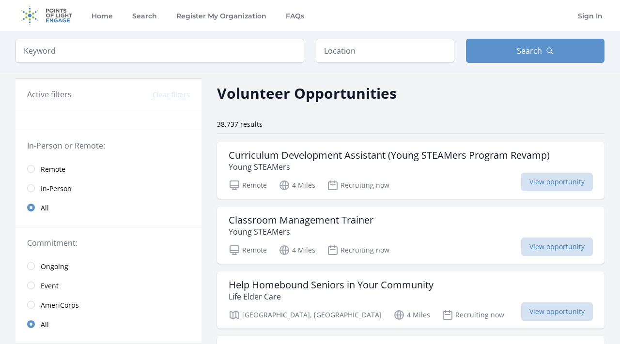
click at [201, 36] on div "Keyword Location Search" at bounding box center [310, 51] width 620 height 40
click at [200, 52] on input "search" at bounding box center [160, 51] width 289 height 24
click button "submit" at bounding box center [0, 0] width 0 height 0
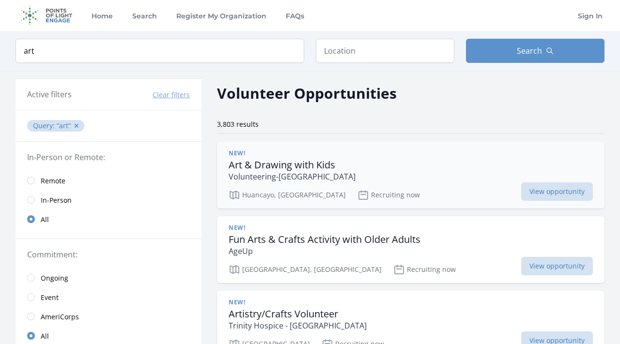
click at [277, 167] on h3 "Art & Drawing with Kids" at bounding box center [292, 165] width 127 height 12
click at [365, 50] on input "text" at bounding box center [385, 51] width 139 height 24
click at [35, 175] on link "Remote" at bounding box center [109, 180] width 186 height 19
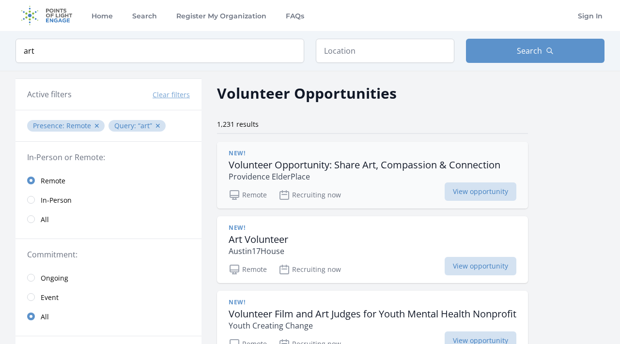
click at [288, 169] on h3 "Volunteer Opportunity: Share Art, Compassion & Connection" at bounding box center [365, 165] width 272 height 12
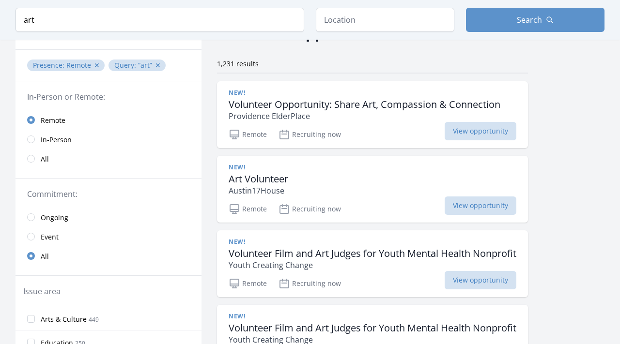
scroll to position [89, 0]
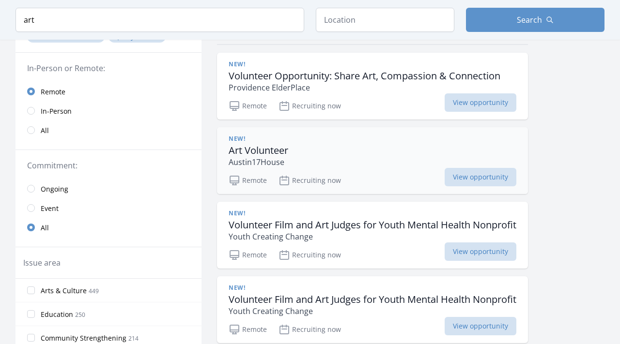
click at [259, 152] on h3 "Art Volunteer" at bounding box center [259, 151] width 60 height 12
click at [340, 229] on h3 "Volunteer Film and Art Judges for Youth Mental Health Nonprofit" at bounding box center [373, 225] width 288 height 12
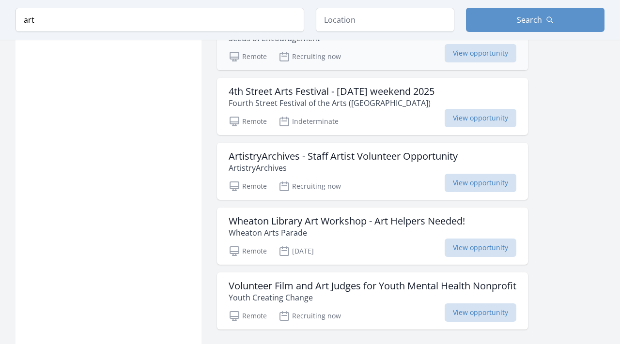
scroll to position [1163, 0]
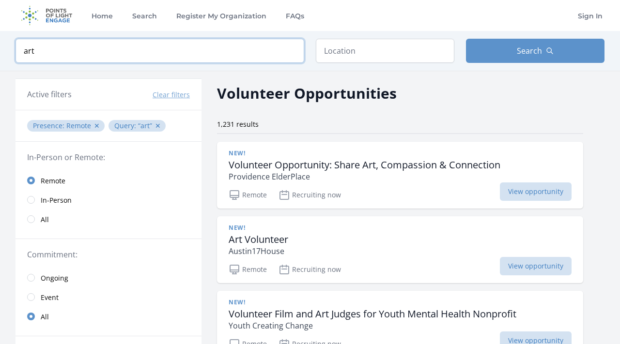
drag, startPoint x: 132, startPoint y: 54, endPoint x: 132, endPoint y: 49, distance: 4.9
click at [132, 53] on input "art" at bounding box center [160, 51] width 289 height 24
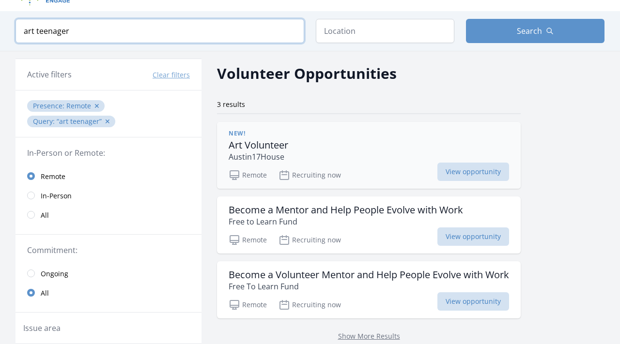
scroll to position [1, 0]
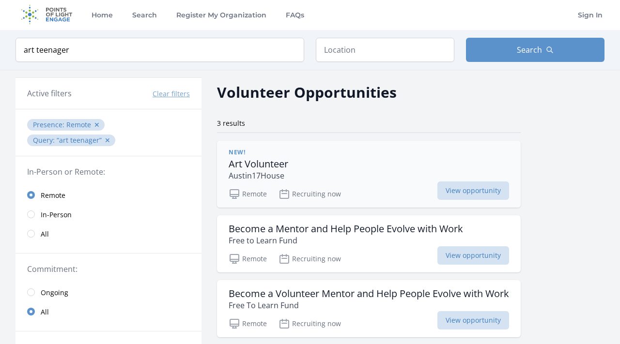
click at [256, 163] on h3 "Art Volunteer" at bounding box center [259, 164] width 60 height 12
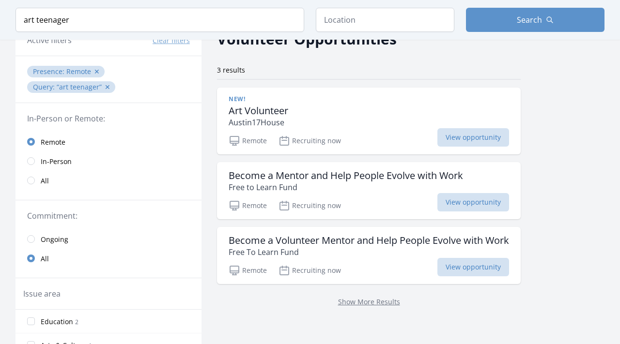
scroll to position [93, 0]
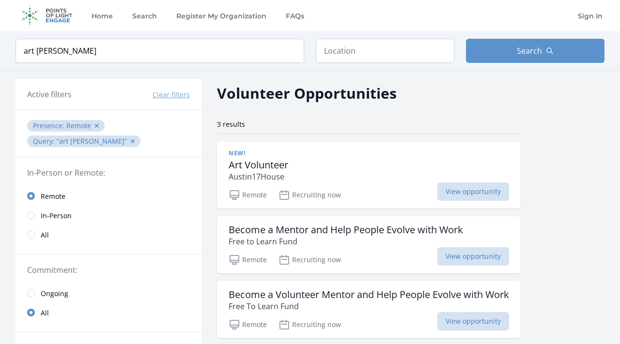
type input "art tee"
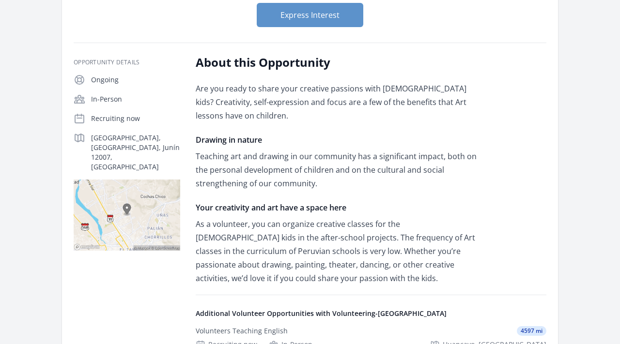
scroll to position [52, 0]
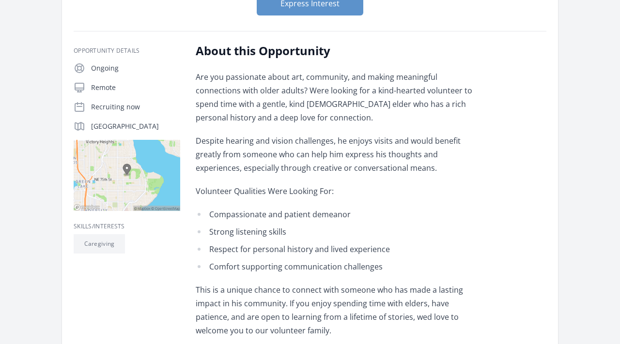
scroll to position [161, 0]
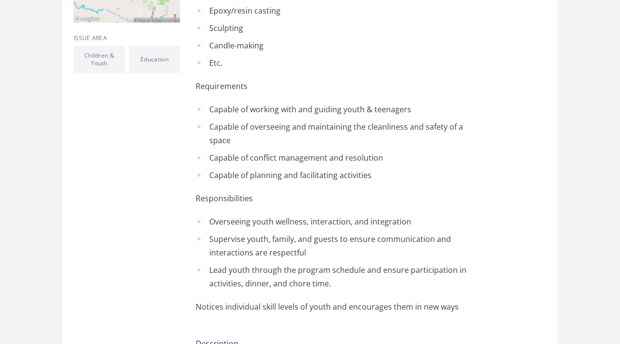
scroll to position [324, 0]
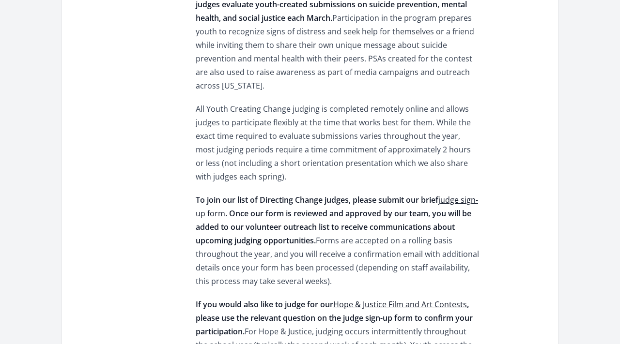
scroll to position [485, 0]
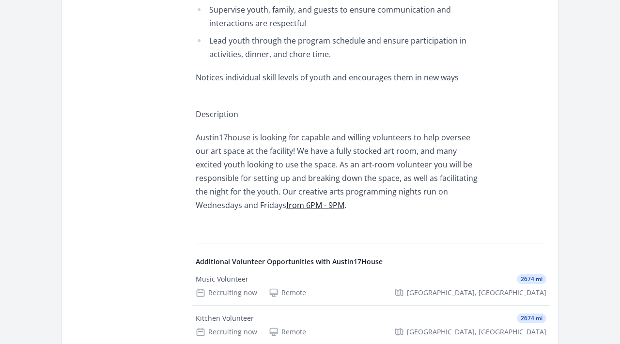
scroll to position [556, 0]
